Goal: Task Accomplishment & Management: Manage account settings

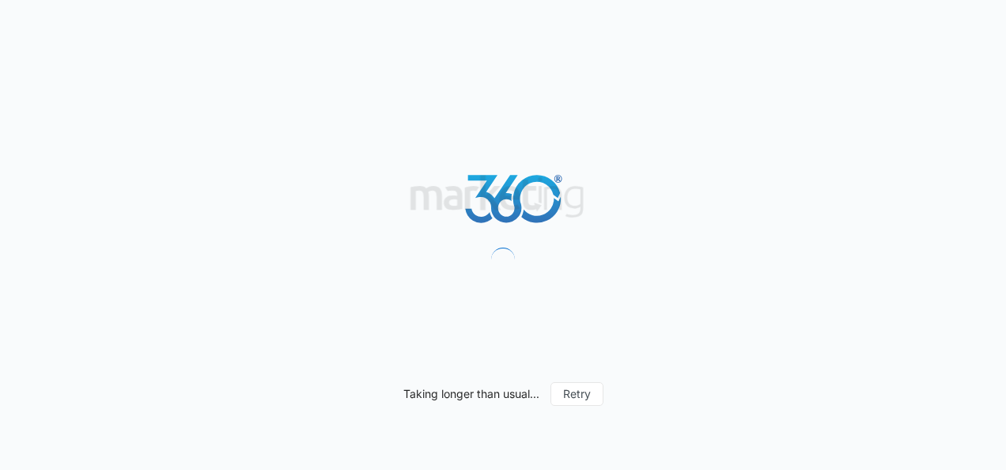
click at [623, 6] on div "Taking longer than usual... Retry" at bounding box center [503, 235] width 1006 height 470
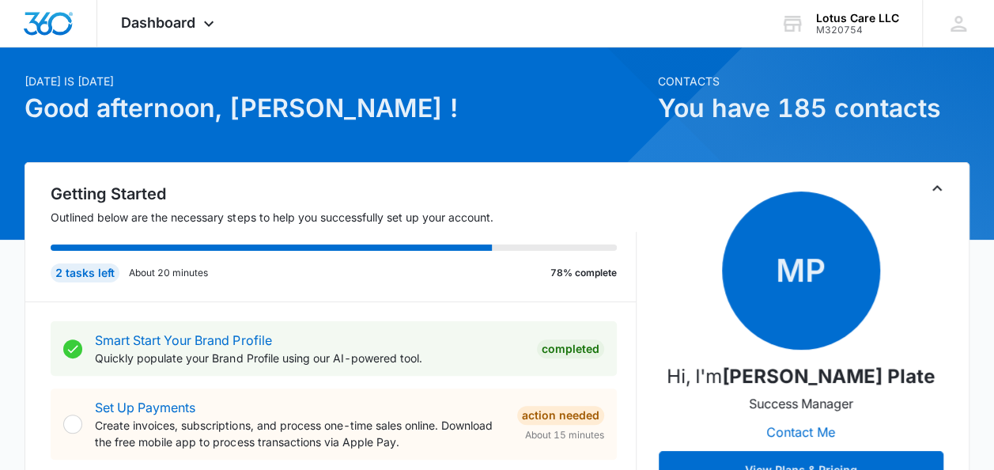
scroll to position [44, 0]
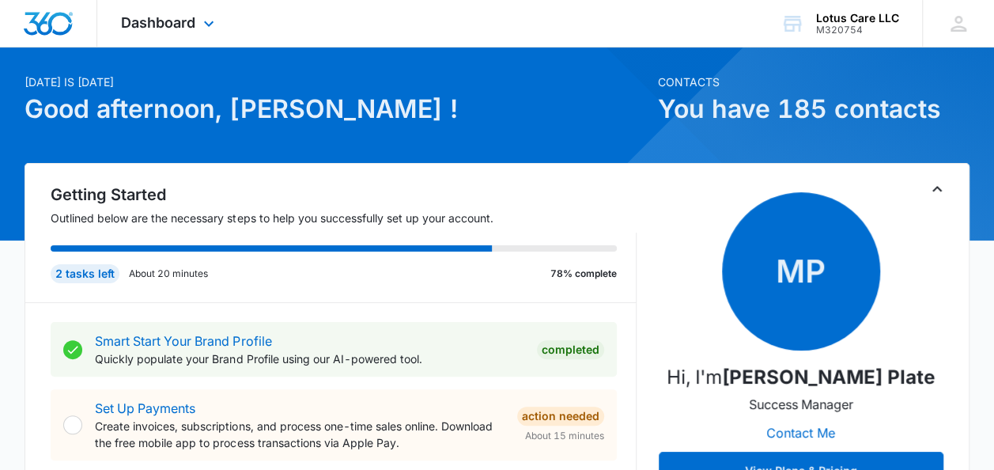
click at [198, 26] on div "Dashboard Apps Reputation Websites Forms CRM Email Social Content Ads Intellige…" at bounding box center [169, 23] width 145 height 47
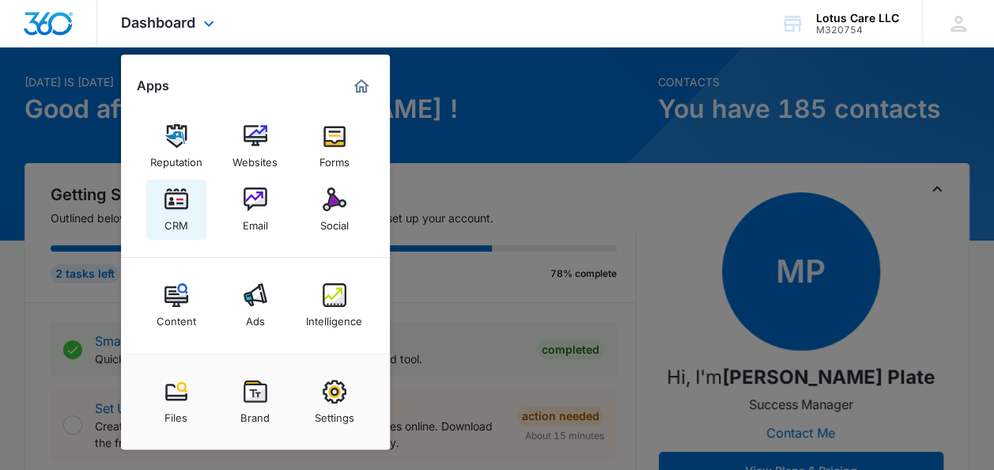
click at [182, 217] on div "CRM" at bounding box center [176, 221] width 24 height 21
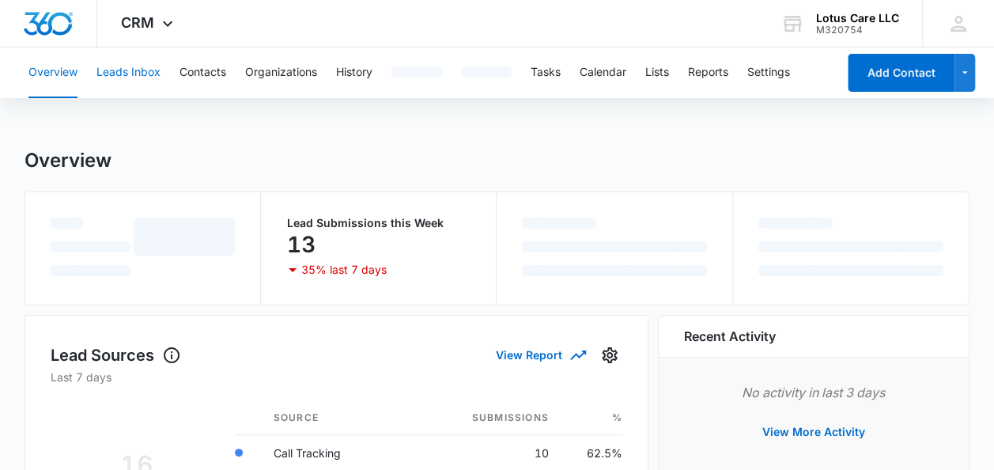
click at [136, 76] on button "Leads Inbox" at bounding box center [128, 72] width 64 height 51
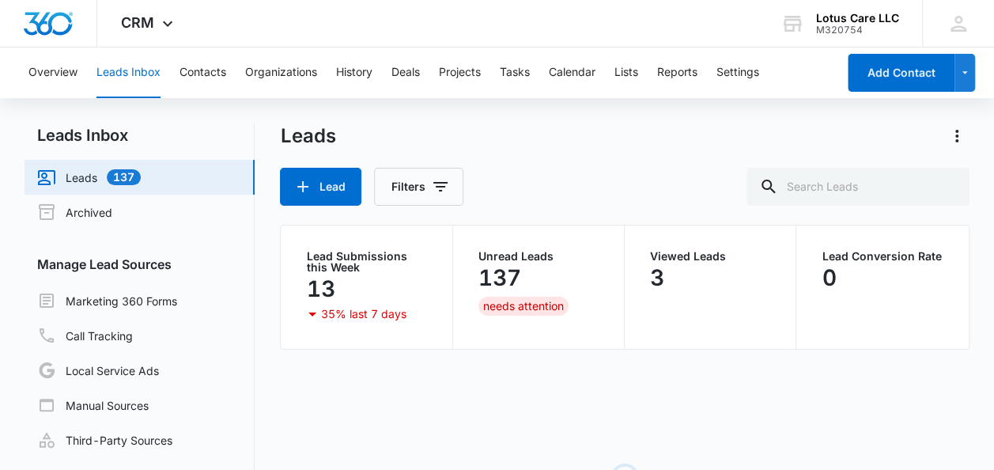
scroll to position [145, 0]
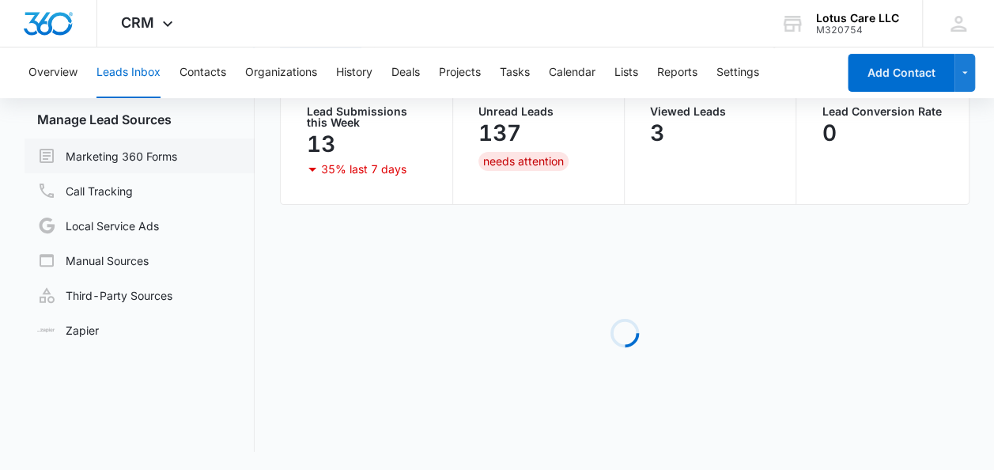
click at [172, 158] on link "Marketing 360 Forms" at bounding box center [107, 155] width 140 height 19
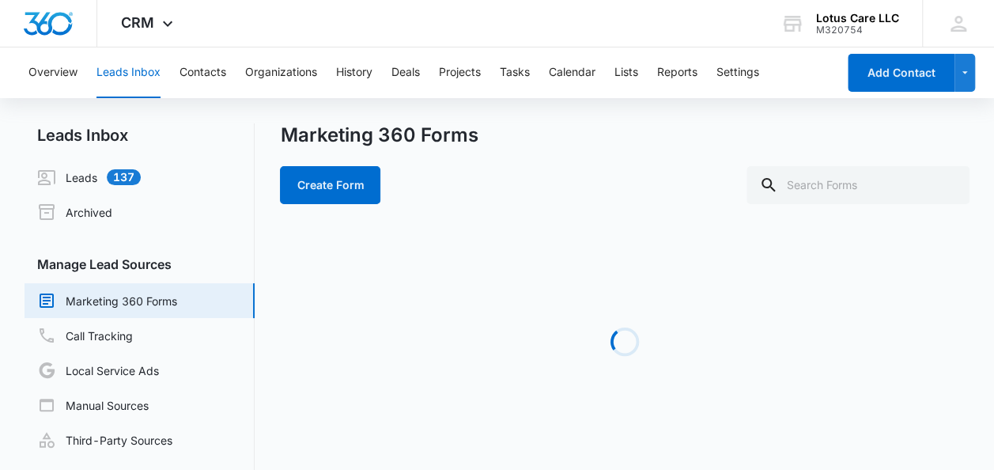
click at [376, 284] on div "Loading" at bounding box center [624, 341] width 689 height 237
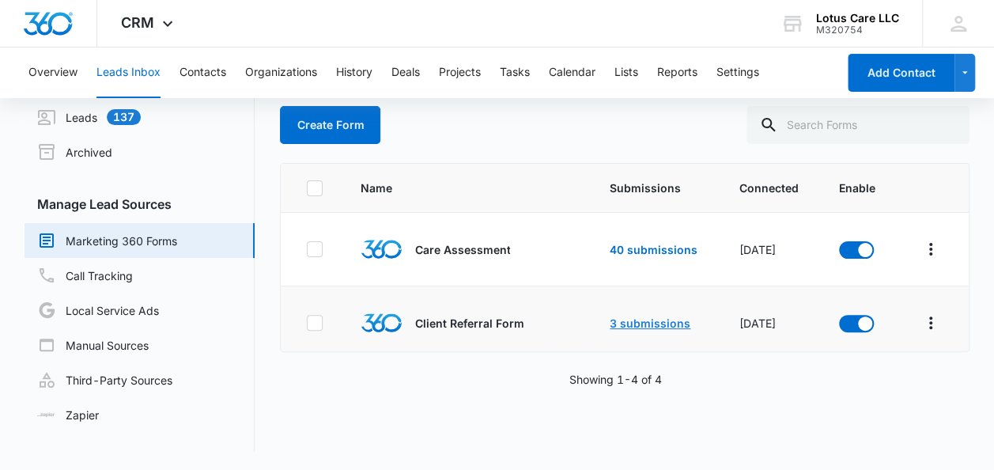
click at [629, 316] on link "3 submissions" at bounding box center [650, 322] width 81 height 13
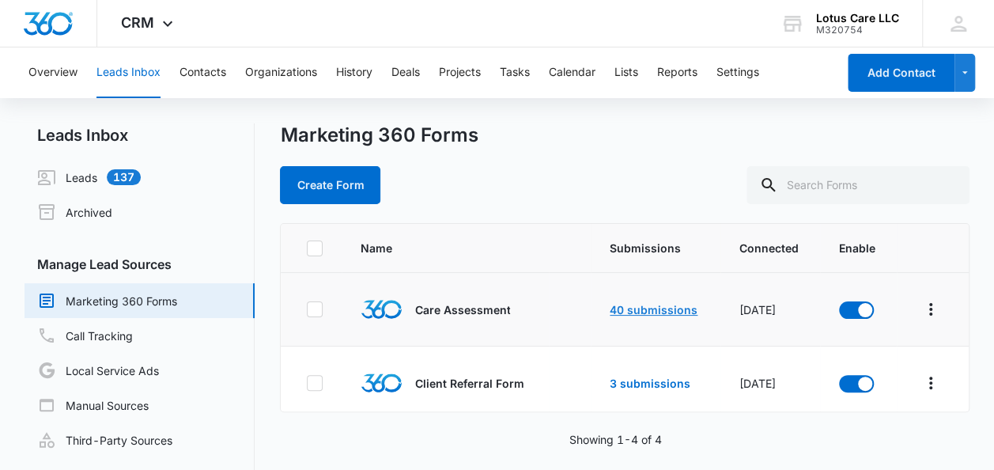
click at [634, 304] on link "40 submissions" at bounding box center [654, 309] width 88 height 13
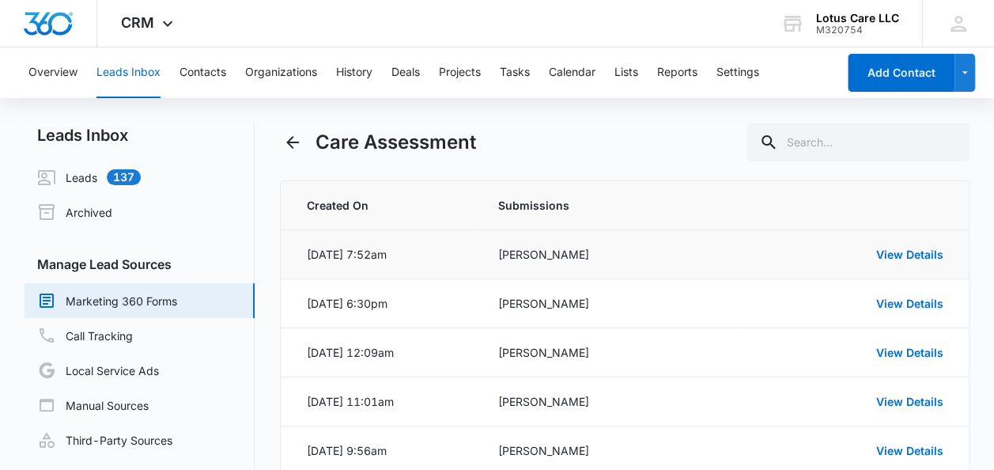
click at [912, 261] on div "View Details" at bounding box center [851, 254] width 183 height 17
click at [908, 259] on link "View Details" at bounding box center [909, 253] width 67 height 13
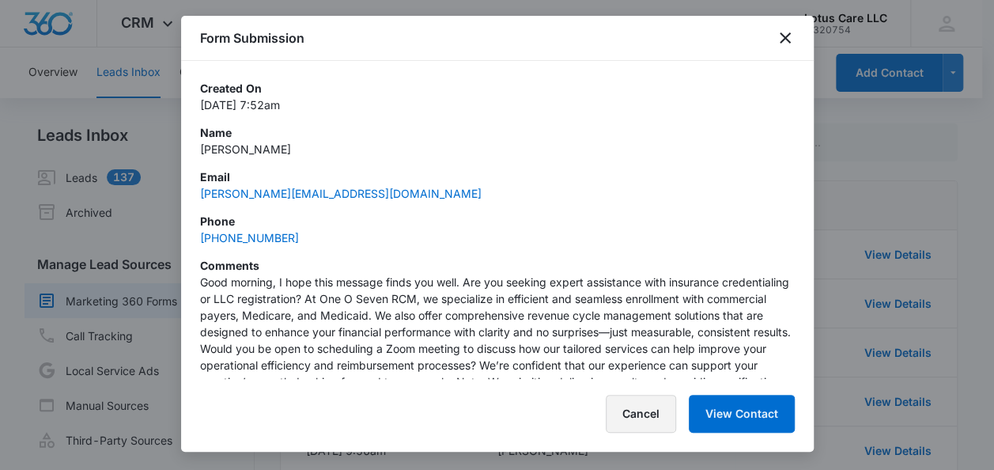
click at [642, 415] on button "Cancel" at bounding box center [641, 414] width 70 height 38
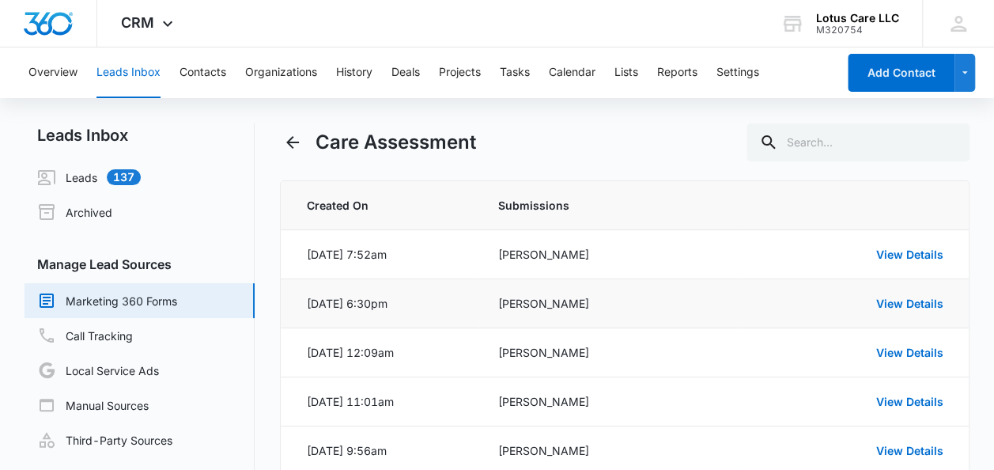
click at [900, 312] on td "View Details" at bounding box center [854, 303] width 227 height 49
click at [901, 310] on div "View Details" at bounding box center [851, 303] width 183 height 17
click at [919, 300] on link "View Details" at bounding box center [909, 302] width 67 height 13
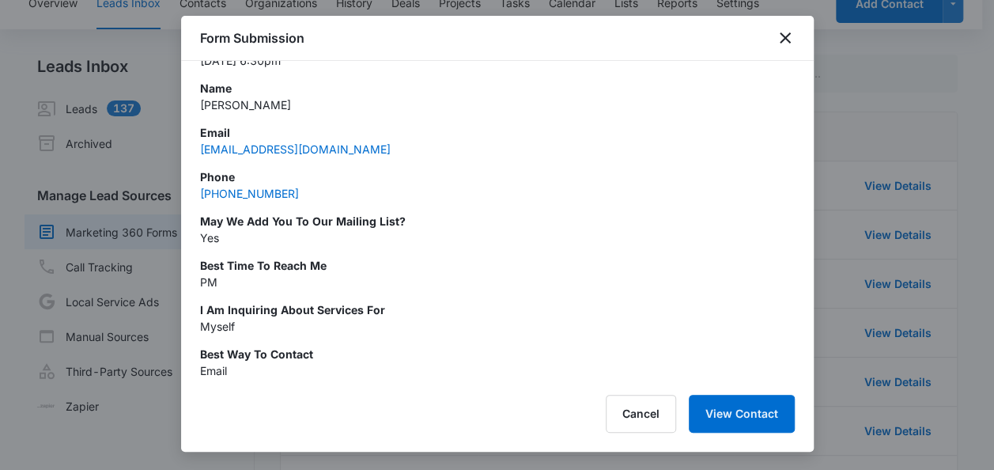
scroll to position [33, 0]
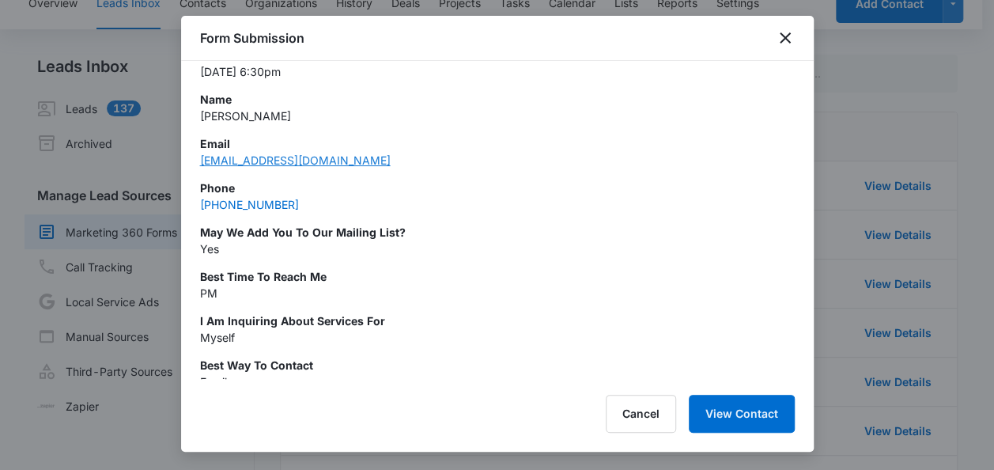
click at [299, 162] on link "[EMAIL_ADDRESS][DOMAIN_NAME]" at bounding box center [295, 159] width 191 height 13
click at [789, 43] on icon "close" at bounding box center [785, 37] width 11 height 11
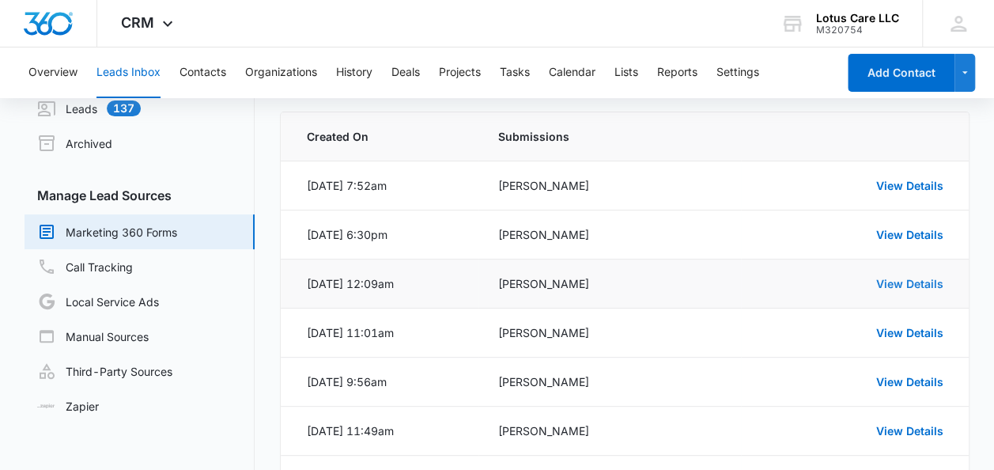
click at [909, 278] on link "View Details" at bounding box center [909, 283] width 67 height 13
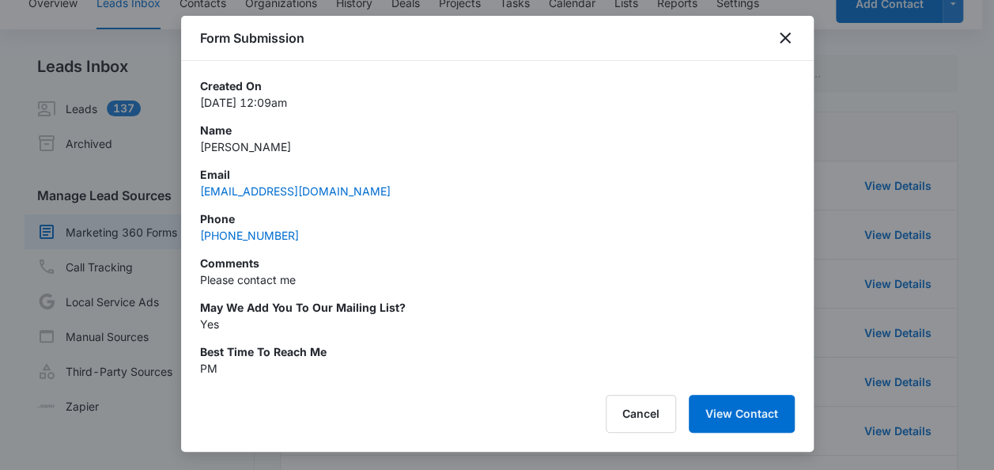
scroll to position [0, 0]
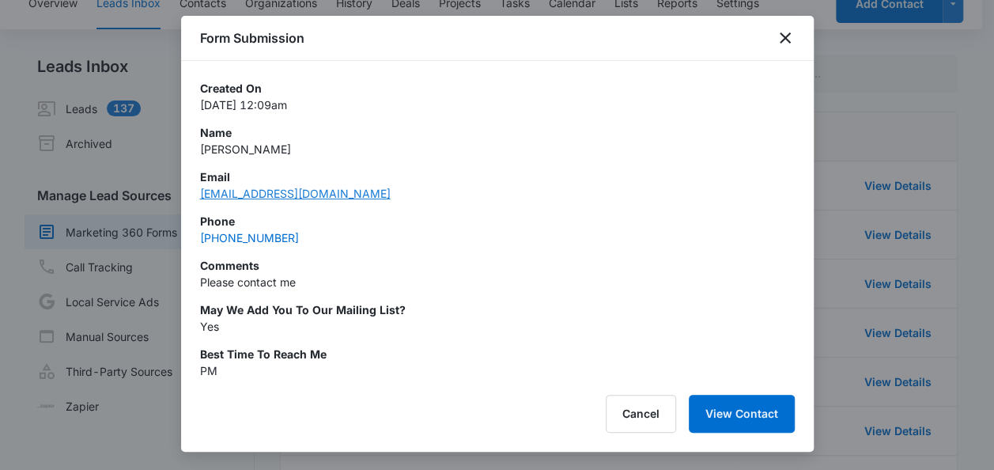
click at [286, 191] on link "[EMAIL_ADDRESS][DOMAIN_NAME]" at bounding box center [295, 193] width 191 height 13
click at [784, 33] on icon "close" at bounding box center [785, 37] width 19 height 19
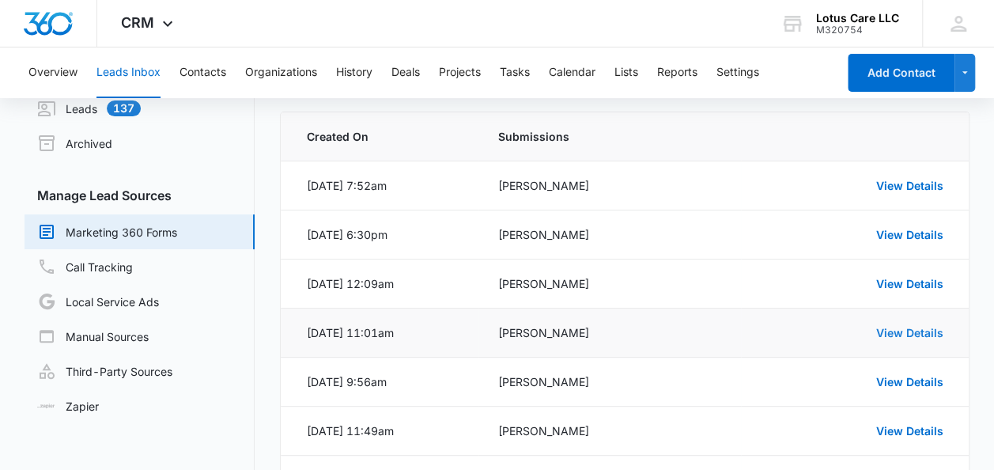
click at [903, 326] on link "View Details" at bounding box center [909, 332] width 67 height 13
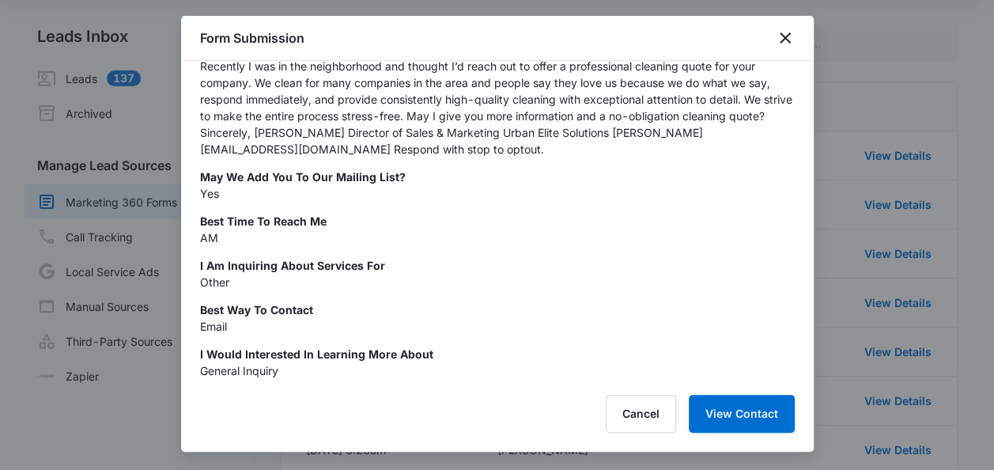
scroll to position [100, 0]
click at [651, 417] on button "Cancel" at bounding box center [641, 414] width 70 height 38
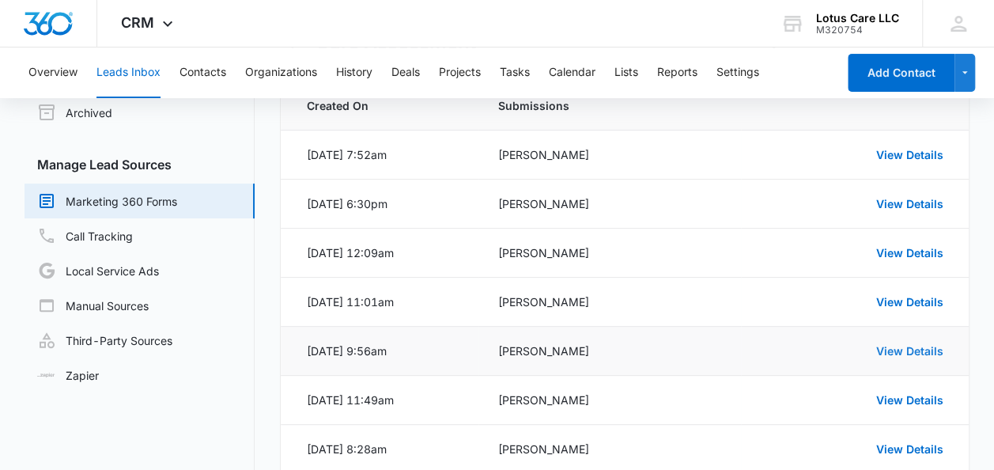
click at [903, 351] on link "View Details" at bounding box center [909, 350] width 67 height 13
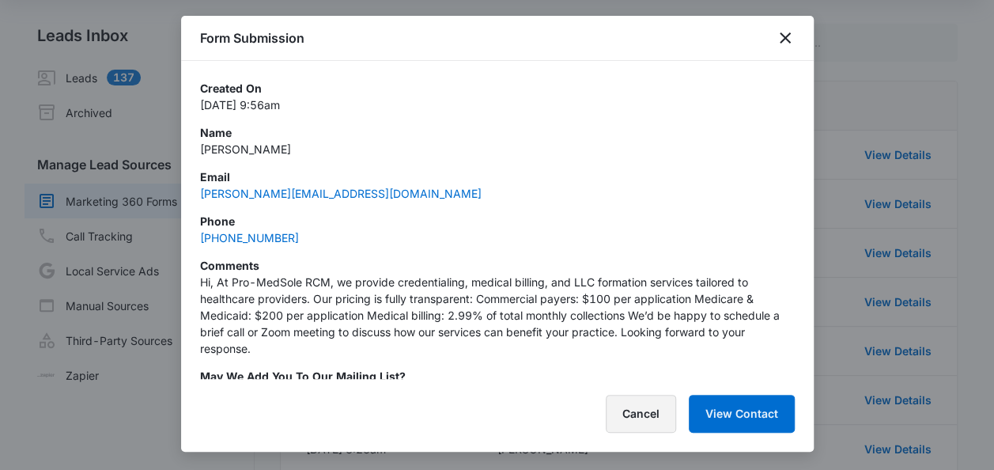
click at [642, 405] on button "Cancel" at bounding box center [641, 414] width 70 height 38
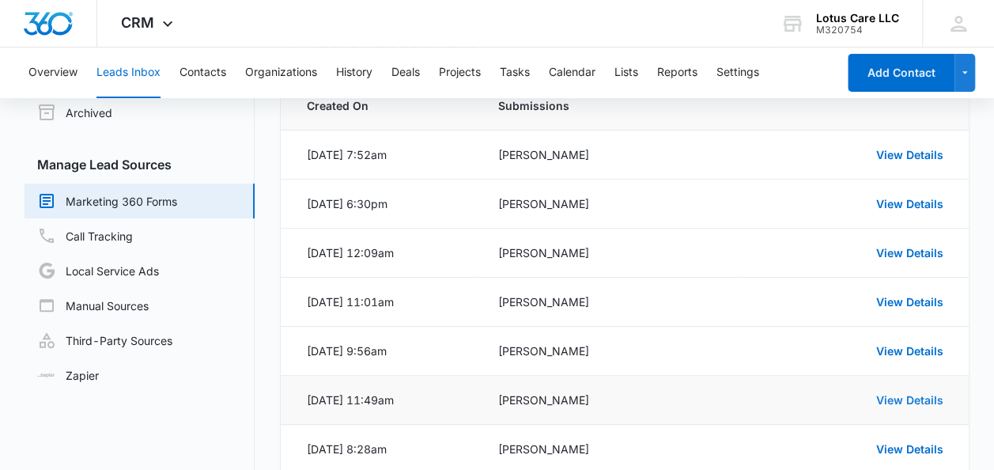
click at [892, 398] on link "View Details" at bounding box center [909, 399] width 67 height 13
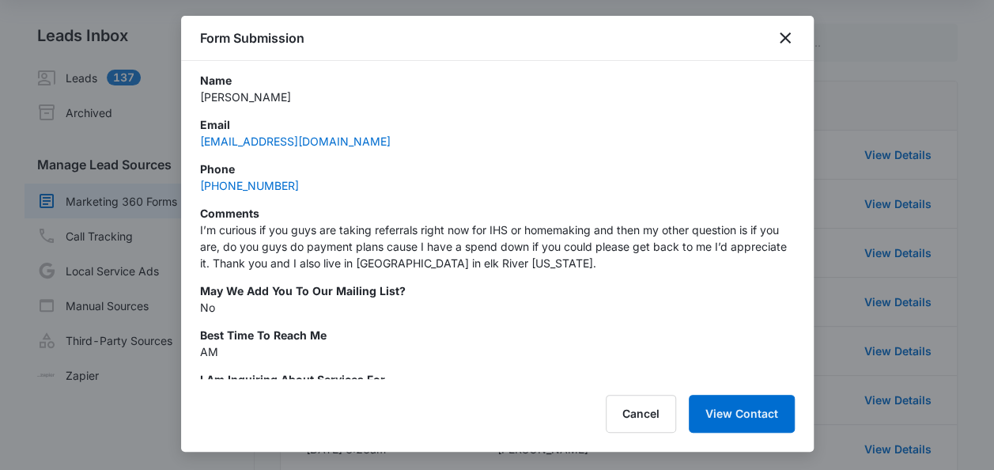
scroll to position [0, 0]
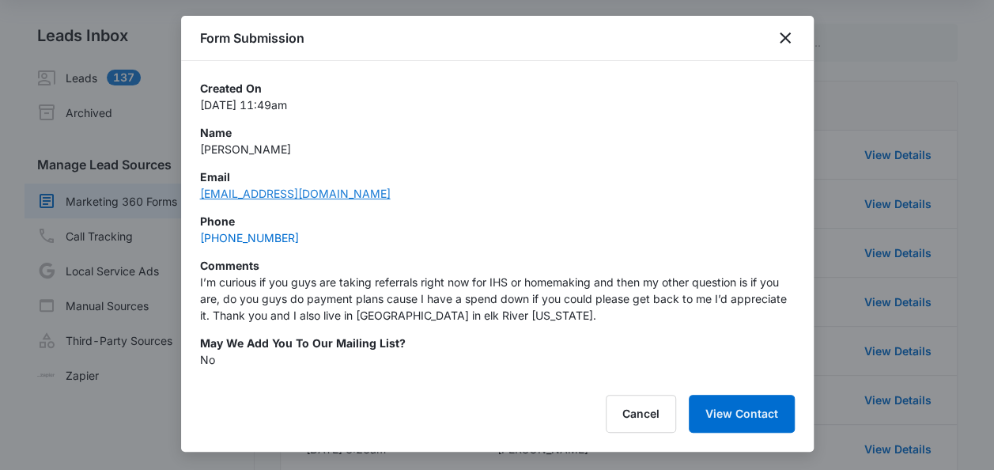
click at [278, 188] on link "[EMAIL_ADDRESS][DOMAIN_NAME]" at bounding box center [295, 193] width 191 height 13
click at [783, 43] on icon "close" at bounding box center [785, 37] width 19 height 19
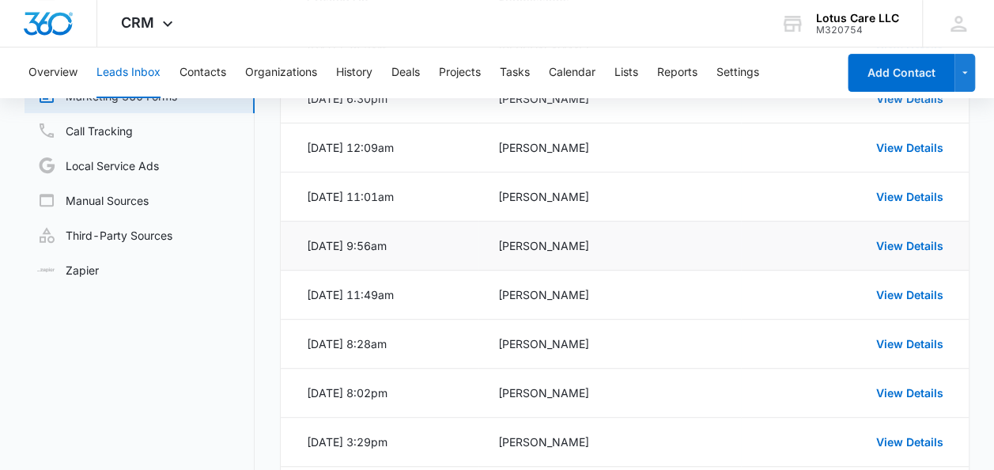
scroll to position [213, 0]
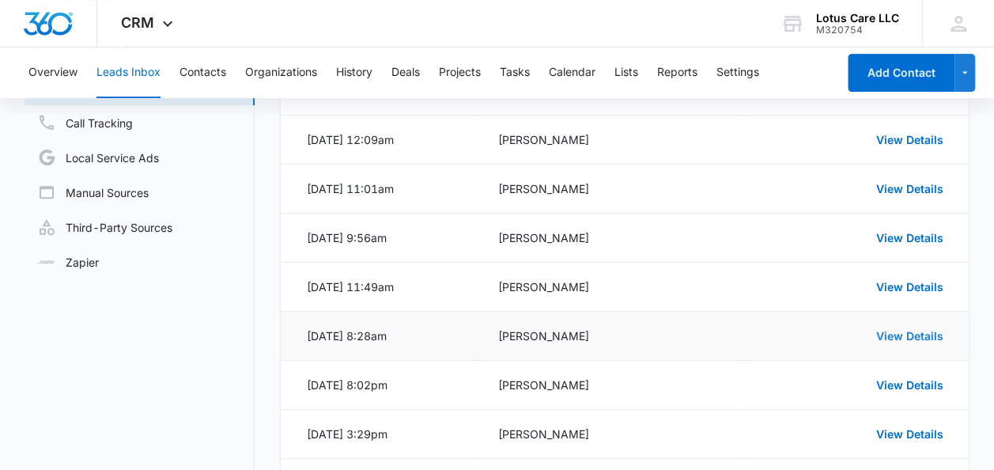
click at [907, 335] on link "View Details" at bounding box center [909, 335] width 67 height 13
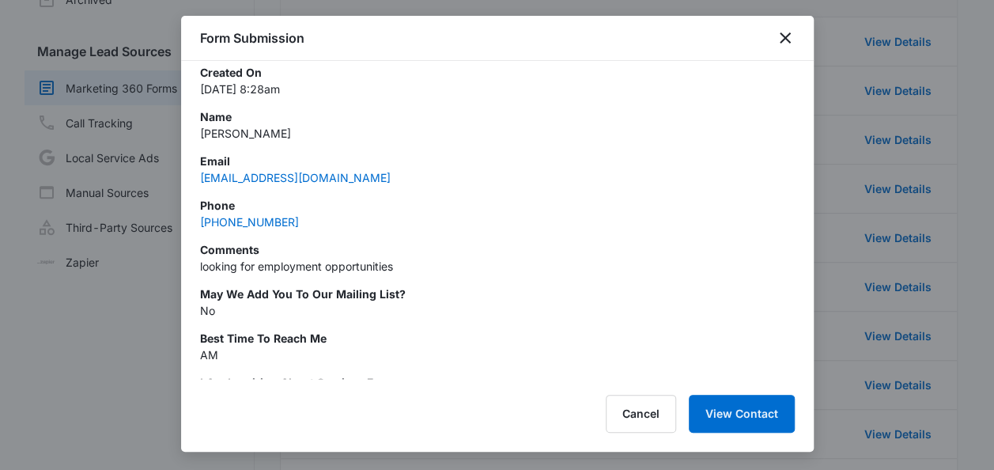
scroll to position [8, 0]
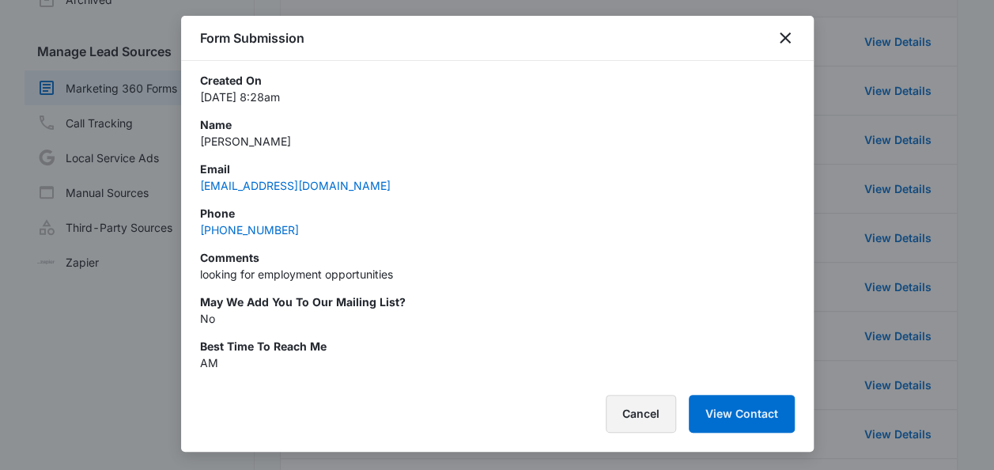
click at [629, 406] on button "Cancel" at bounding box center [641, 414] width 70 height 38
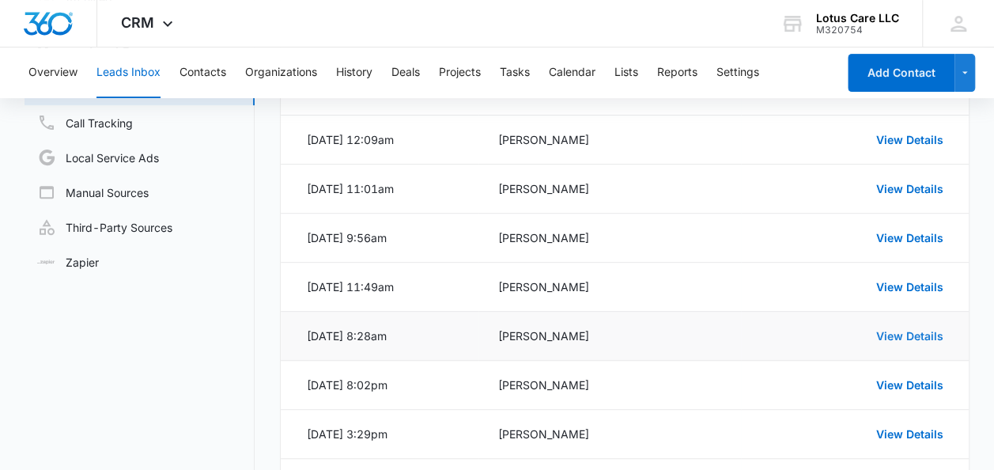
click at [906, 330] on link "View Details" at bounding box center [909, 335] width 67 height 13
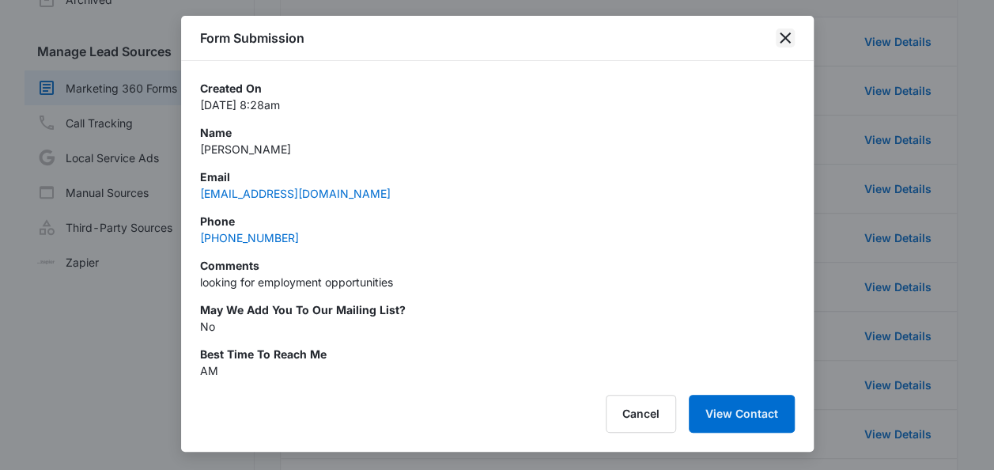
click at [783, 35] on icon "close" at bounding box center [785, 37] width 19 height 19
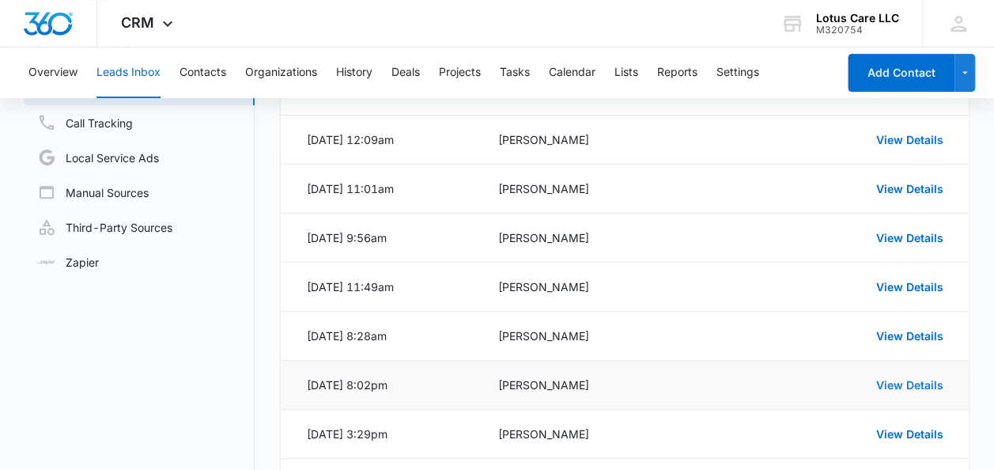
click at [905, 384] on link "View Details" at bounding box center [909, 384] width 67 height 13
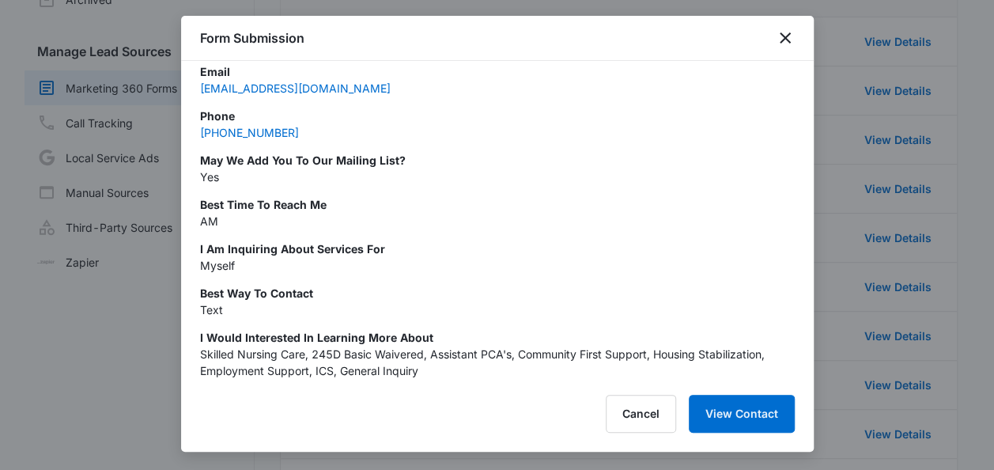
scroll to position [0, 0]
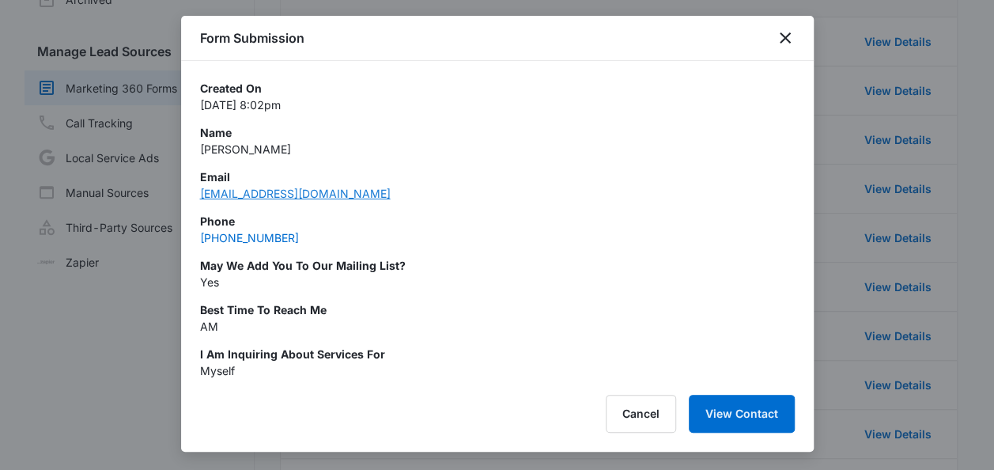
click at [303, 194] on link "[EMAIL_ADDRESS][DOMAIN_NAME]" at bounding box center [295, 193] width 191 height 13
click at [644, 405] on button "Cancel" at bounding box center [641, 414] width 70 height 38
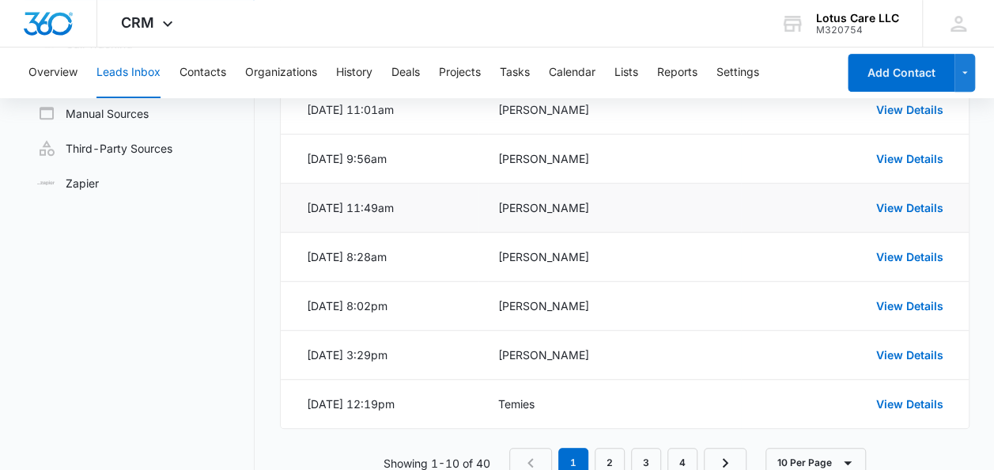
scroll to position [334, 0]
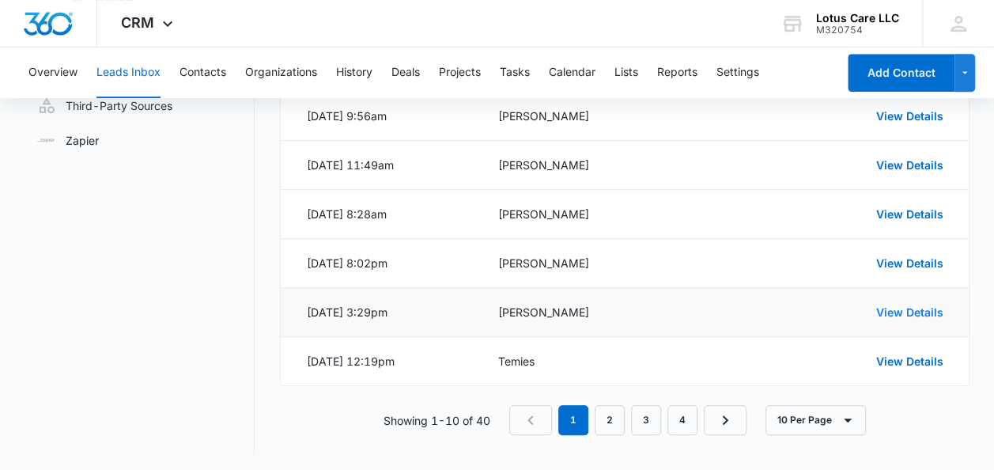
click at [906, 307] on link "View Details" at bounding box center [909, 311] width 67 height 13
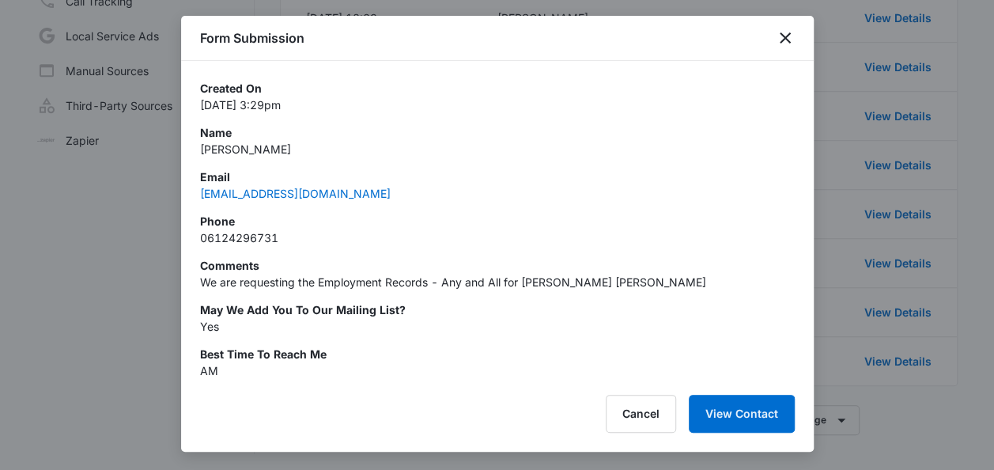
scroll to position [133, 0]
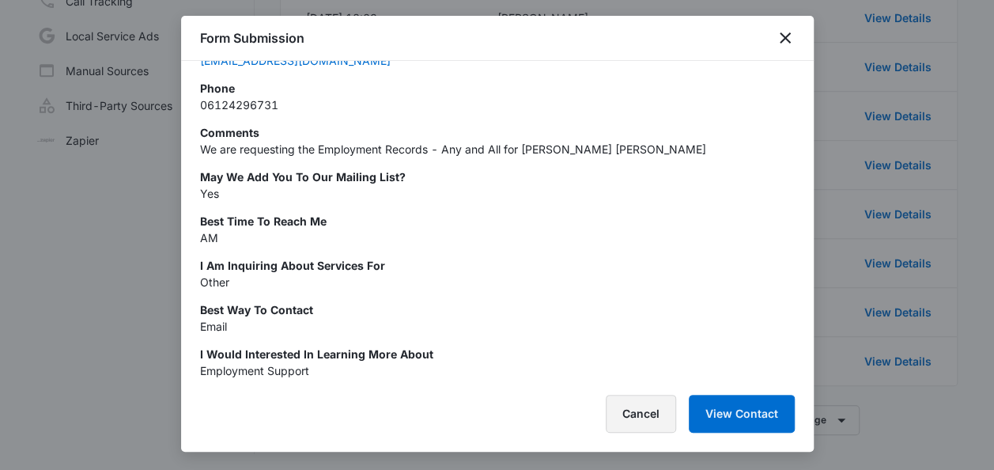
click at [637, 406] on button "Cancel" at bounding box center [641, 414] width 70 height 38
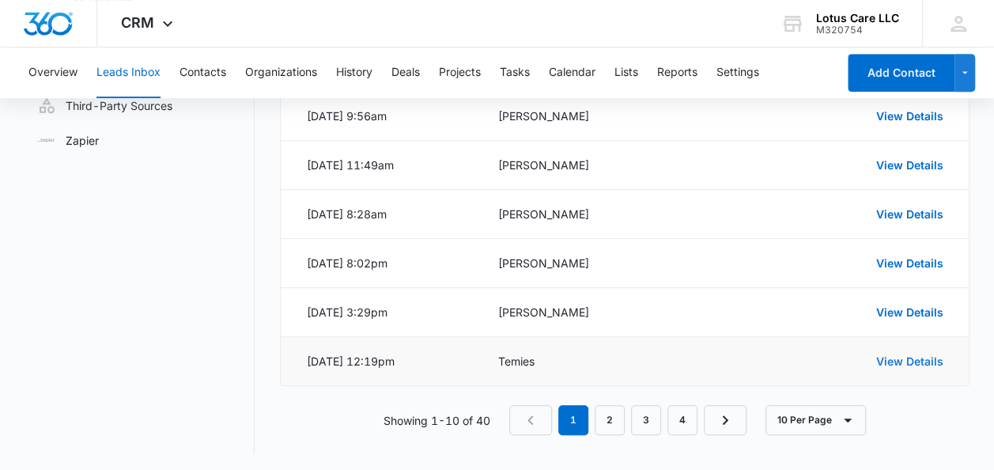
click at [904, 356] on link "View Details" at bounding box center [909, 360] width 67 height 13
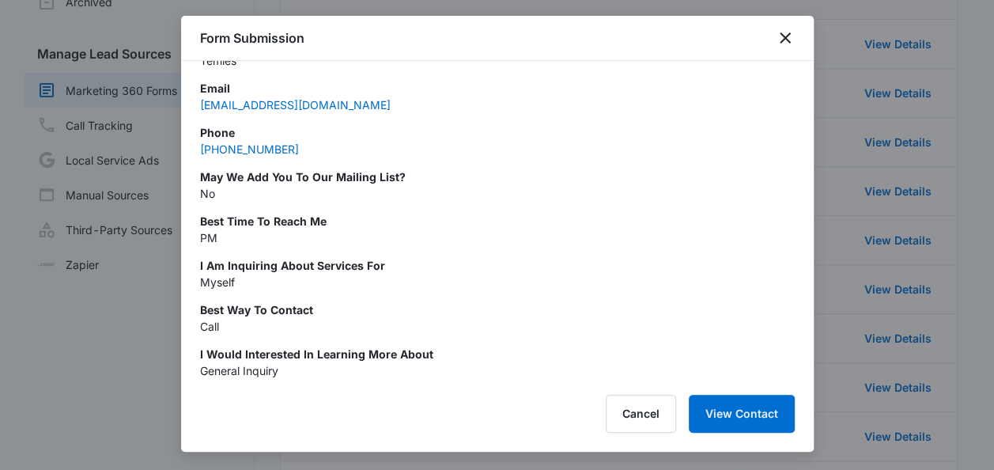
scroll to position [0, 0]
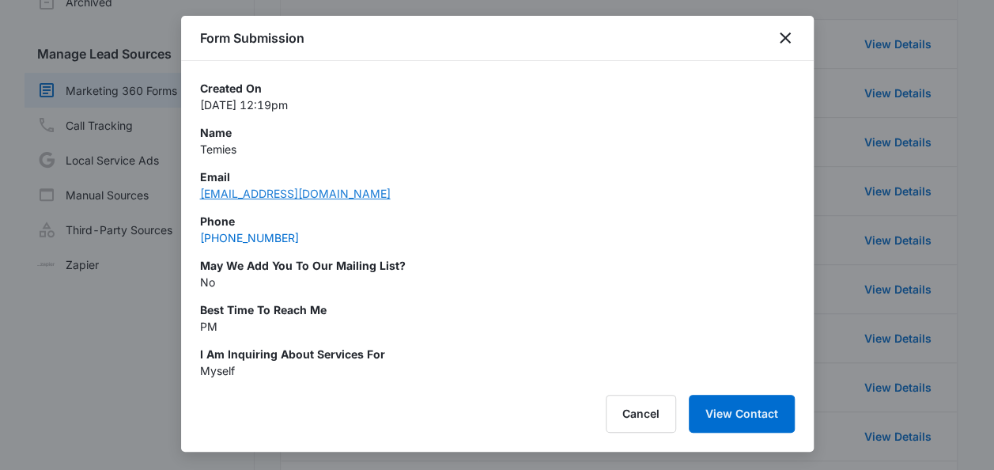
click at [293, 191] on link "[EMAIL_ADDRESS][DOMAIN_NAME]" at bounding box center [295, 193] width 191 height 13
click at [791, 41] on icon "close" at bounding box center [785, 37] width 19 height 19
